Goal: Information Seeking & Learning: Find specific fact

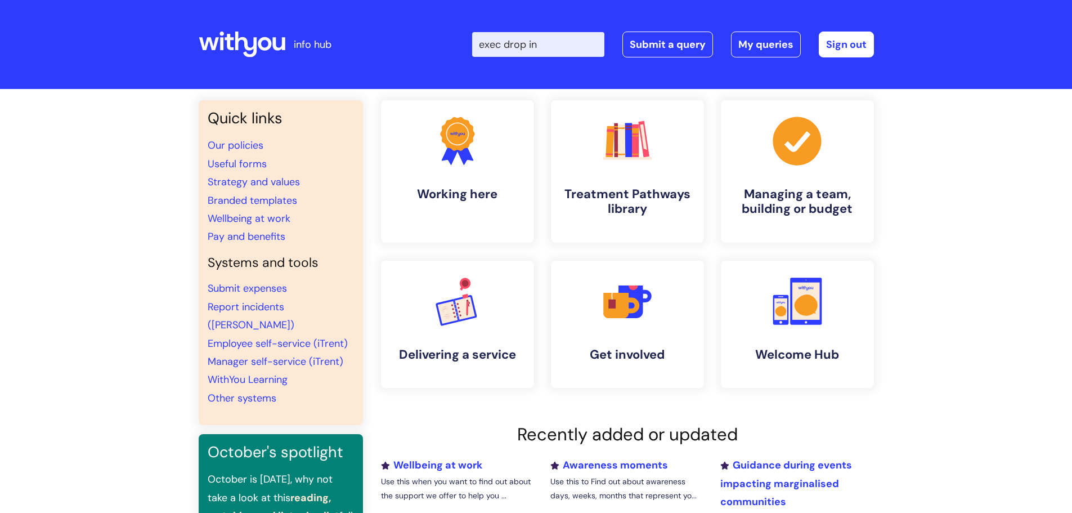
type input "exec drop in"
click button "Search" at bounding box center [0, 0] width 0 height 0
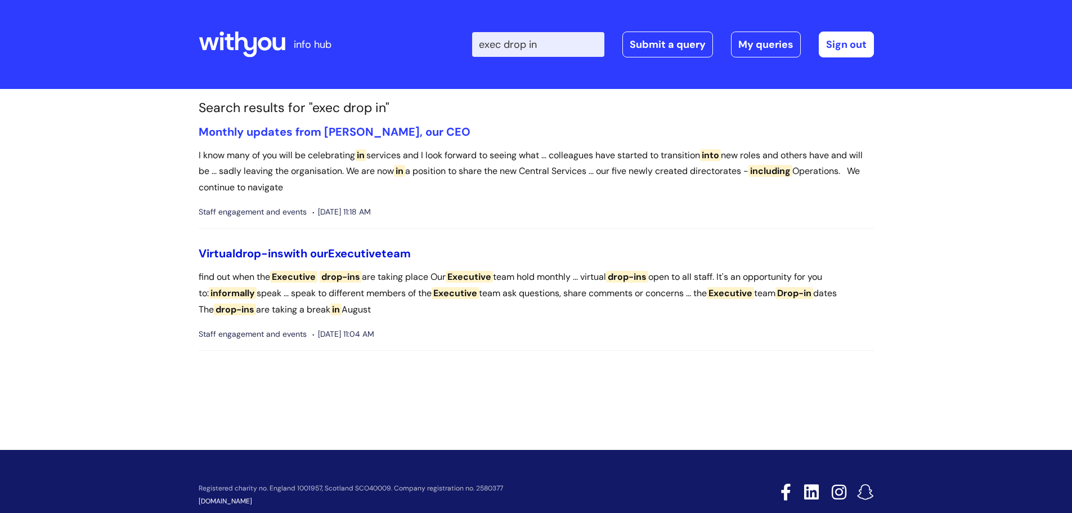
click at [336, 260] on link "Virtual drop-ins with our Executive team" at bounding box center [305, 253] width 212 height 15
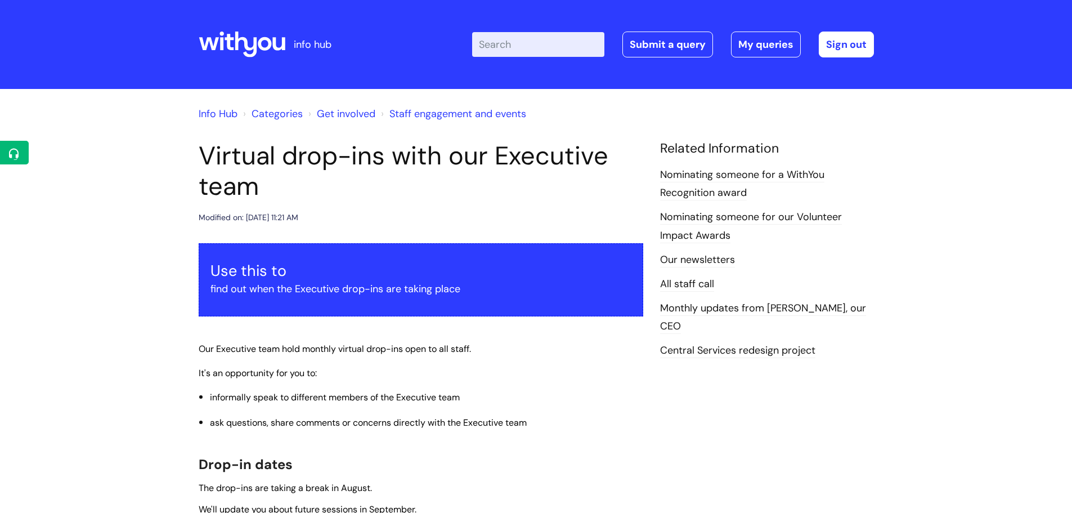
click at [336, 249] on div "Use this to find out when the Executive drop-ins are taking place" at bounding box center [421, 280] width 445 height 74
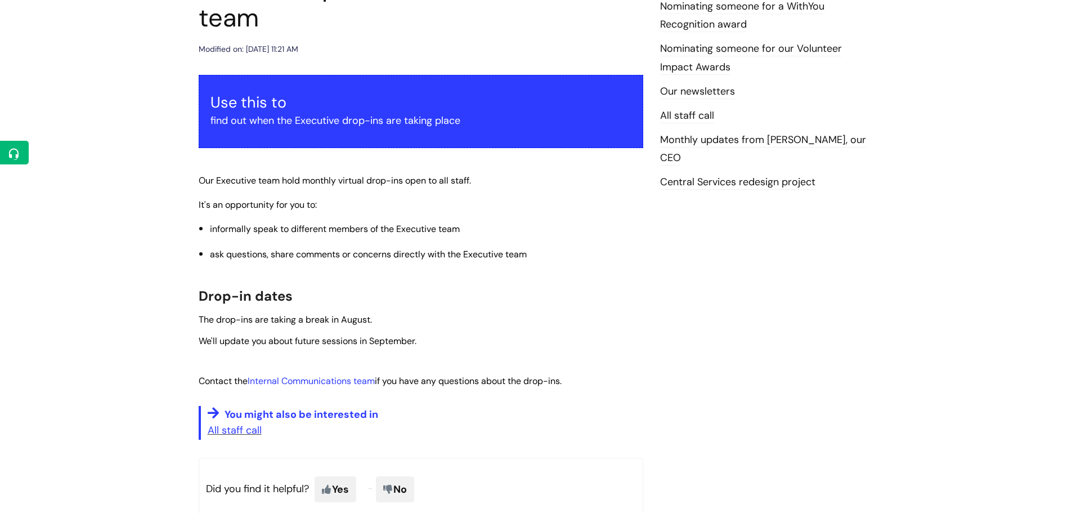
scroll to position [169, 0]
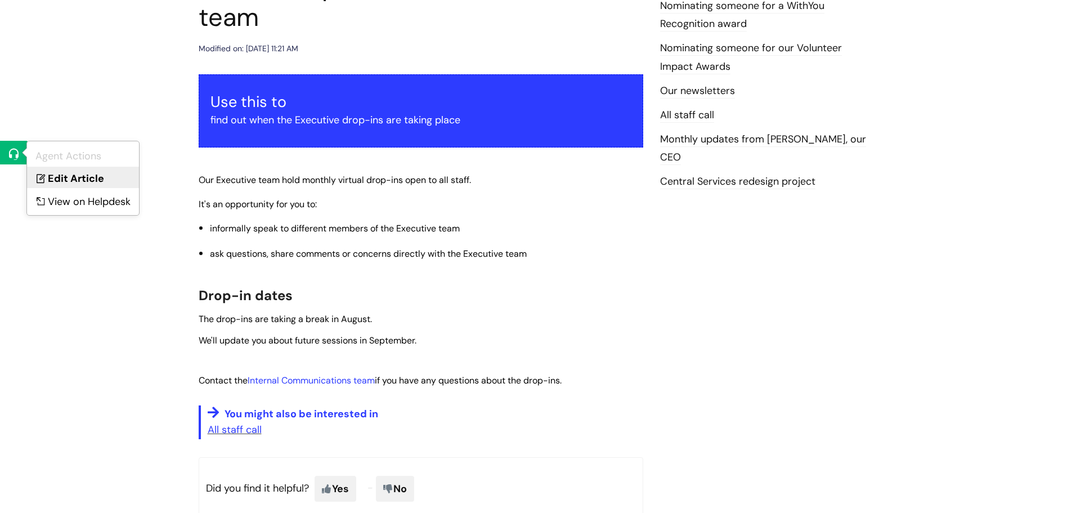
click at [49, 173] on link "Edit Article" at bounding box center [83, 177] width 112 height 21
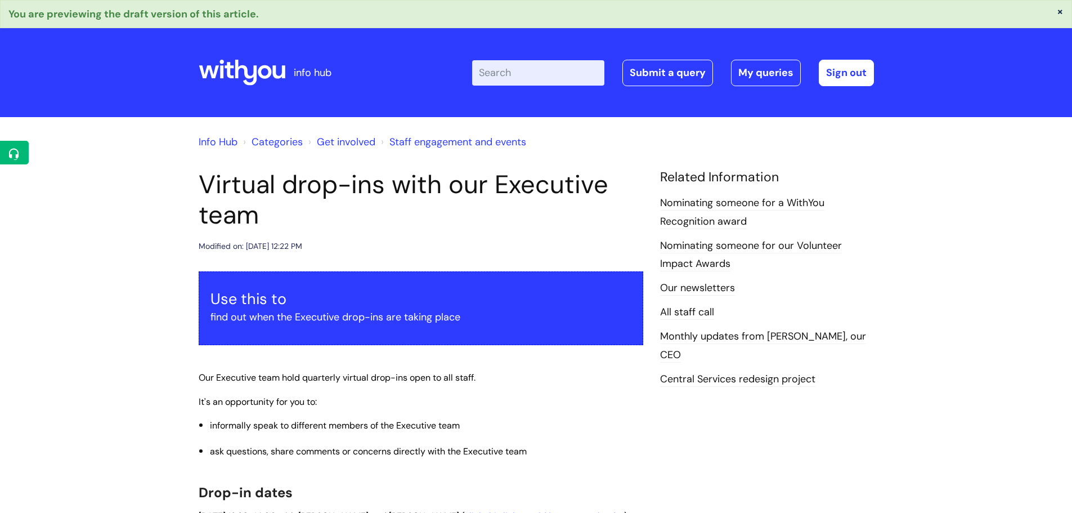
scroll to position [169, 0]
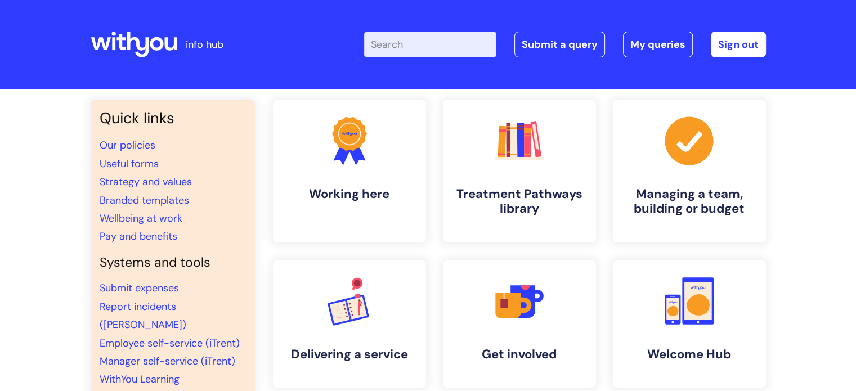
click at [433, 40] on input "Enter your search term here..." at bounding box center [430, 44] width 132 height 25
type input "changes to our systems"
click button "Search" at bounding box center [0, 0] width 0 height 0
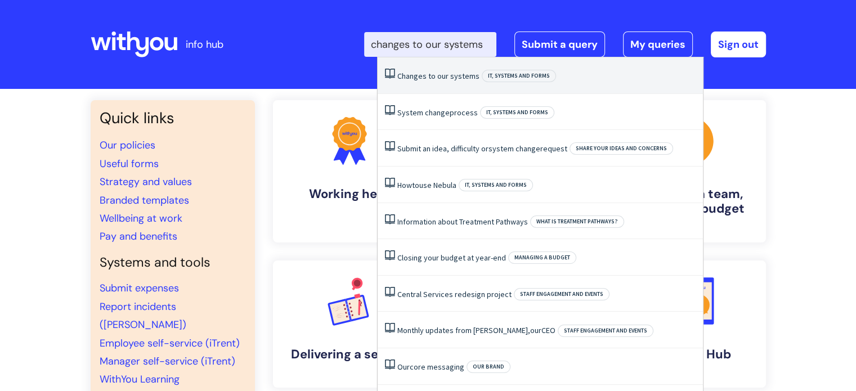
click at [445, 74] on span "our" at bounding box center [442, 76] width 11 height 10
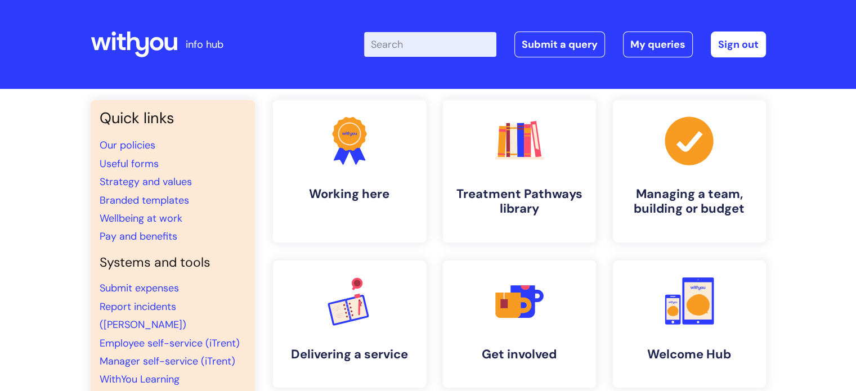
scroll to position [0, 0]
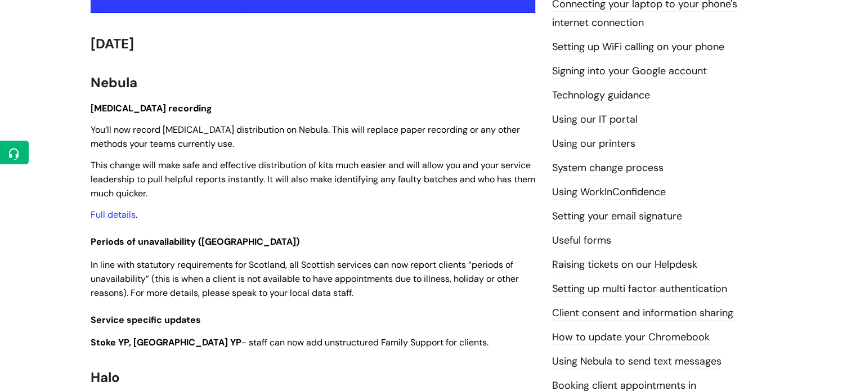
scroll to position [281, 0]
